Goal: Navigation & Orientation: Find specific page/section

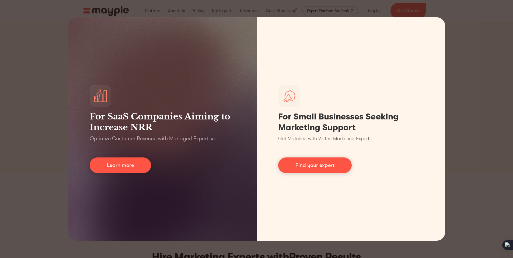
click at [486, 37] on div "For SaaS Companies Aiming to Increase NRR Optimize Customer Revenue with Manage…" at bounding box center [256, 129] width 513 height 258
click at [466, 52] on div "For SaaS Companies Aiming to Increase NRR Optimize Customer Revenue with Manage…" at bounding box center [256, 129] width 513 height 258
click at [466, 51] on div "For SaaS Companies Aiming to Increase NRR Optimize Customer Revenue with Manage…" at bounding box center [256, 129] width 513 height 258
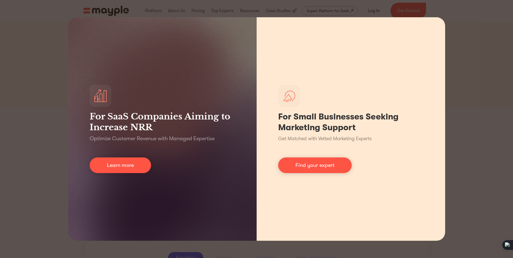
scroll to position [135, 0]
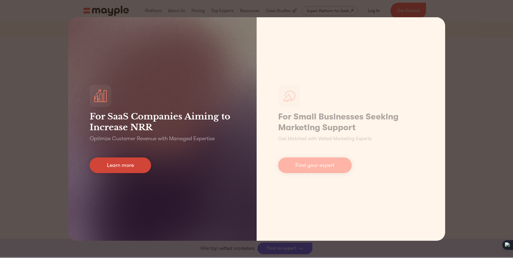
click at [134, 167] on link "Learn more" at bounding box center [120, 165] width 61 height 16
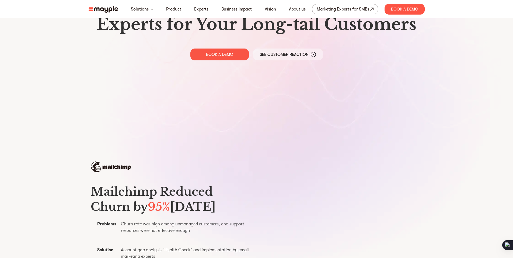
scroll to position [108, 0]
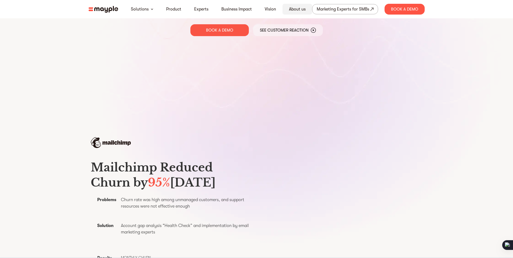
click at [299, 8] on link "About us" at bounding box center [297, 9] width 17 height 6
